Goal: Task Accomplishment & Management: Manage account settings

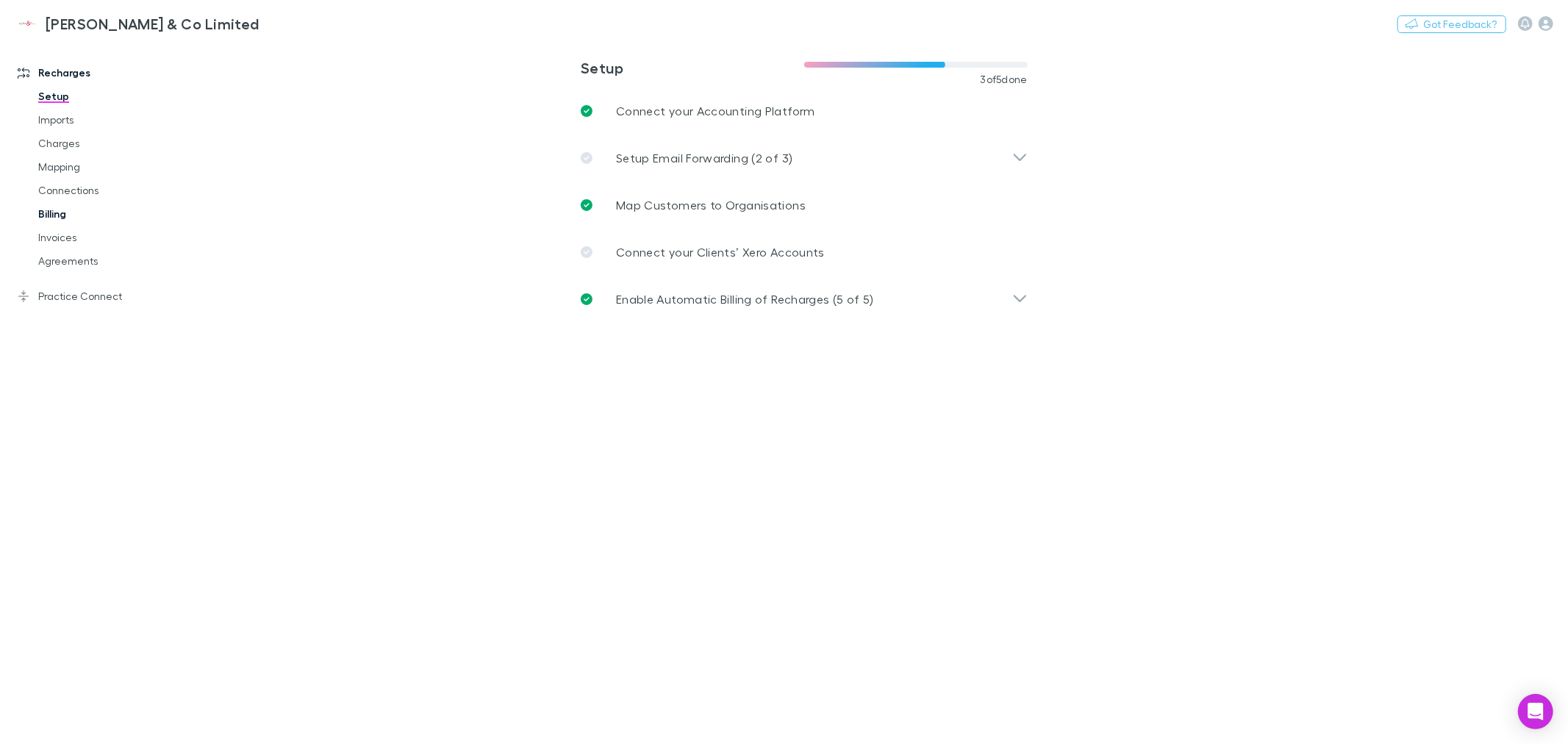
drag, startPoint x: 58, startPoint y: 260, endPoint x: 43, endPoint y: 214, distance: 48.4
click at [58, 259] on link "Agreements" at bounding box center [112, 260] width 179 height 23
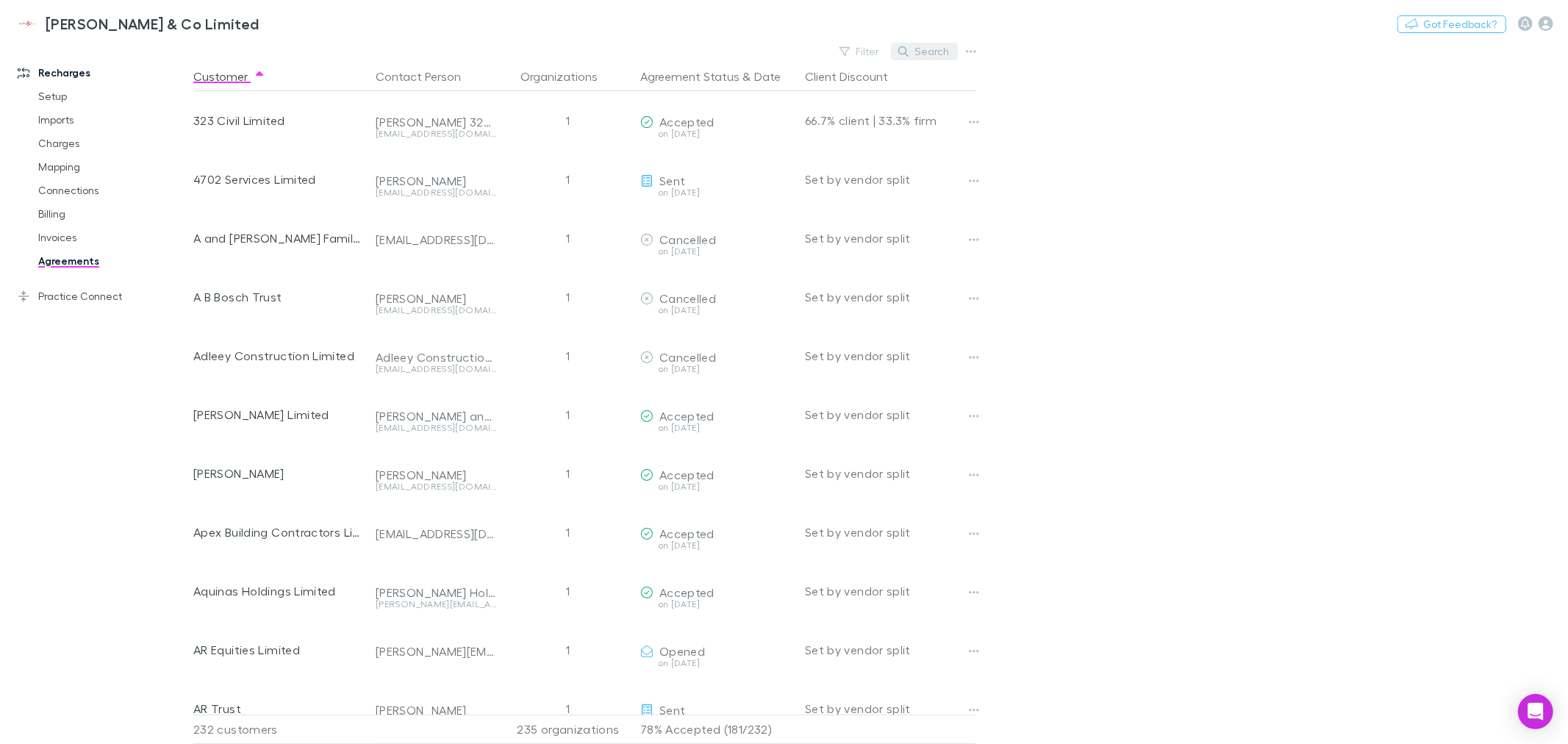
click at [911, 49] on button "Search" at bounding box center [924, 51] width 67 height 18
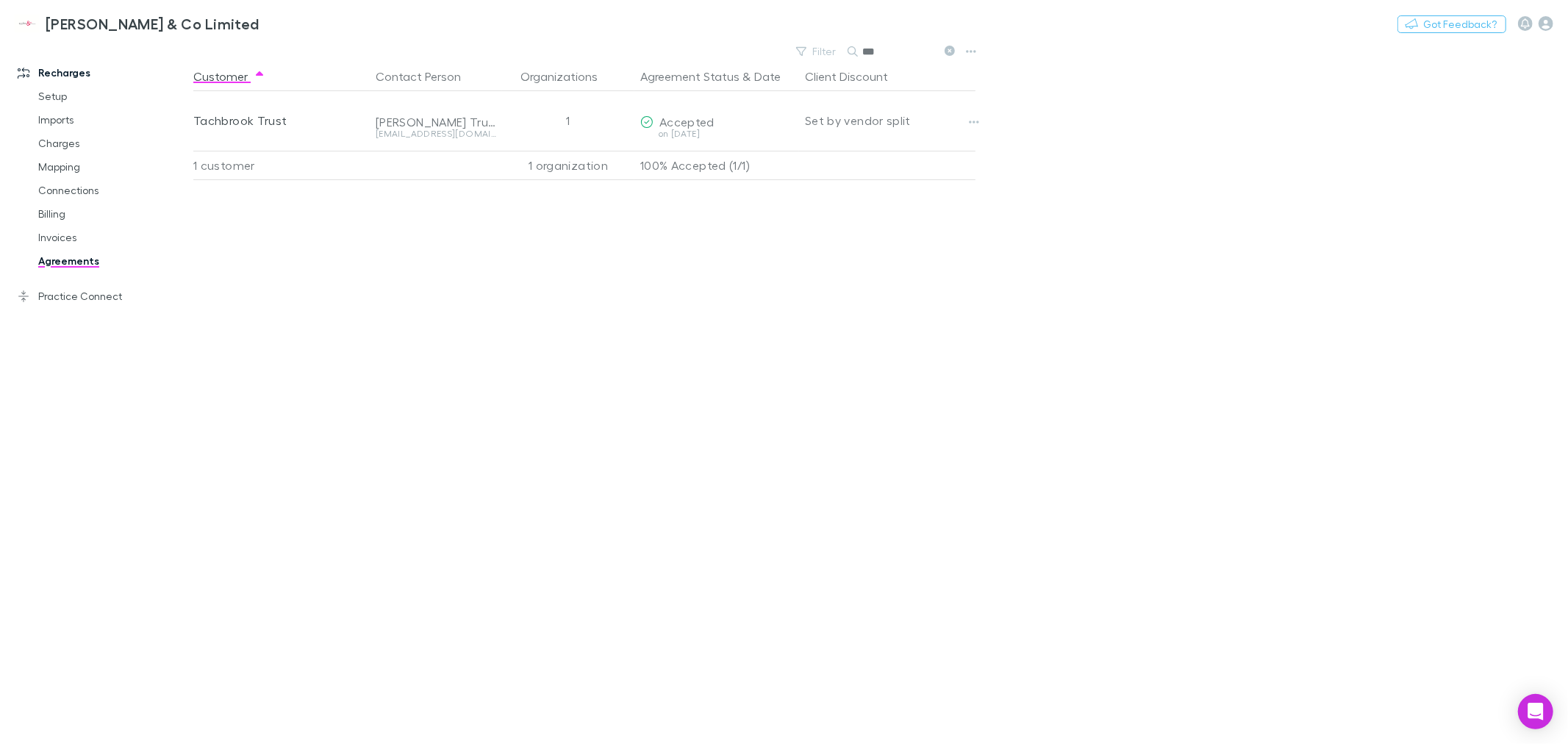
type input "****"
